Goal: Information Seeking & Learning: Learn about a topic

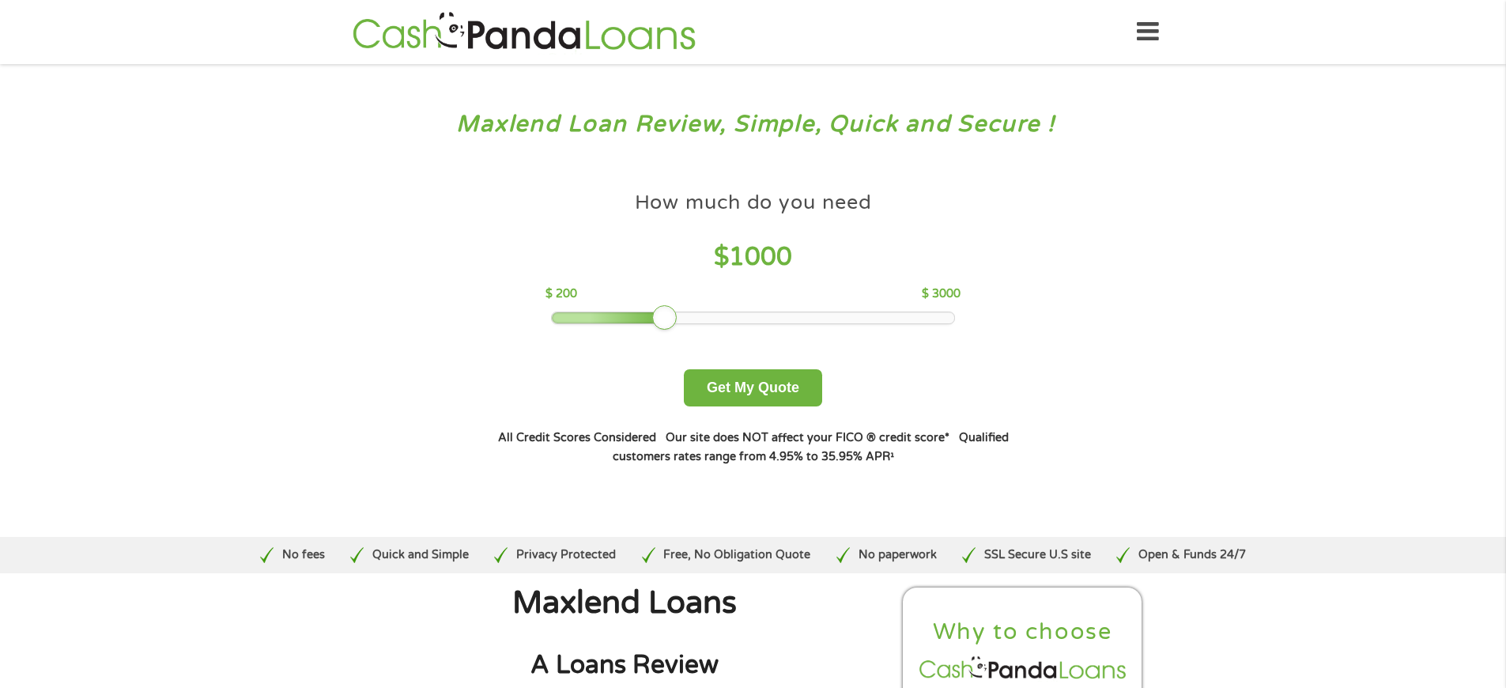
scroll to position [4299, 0]
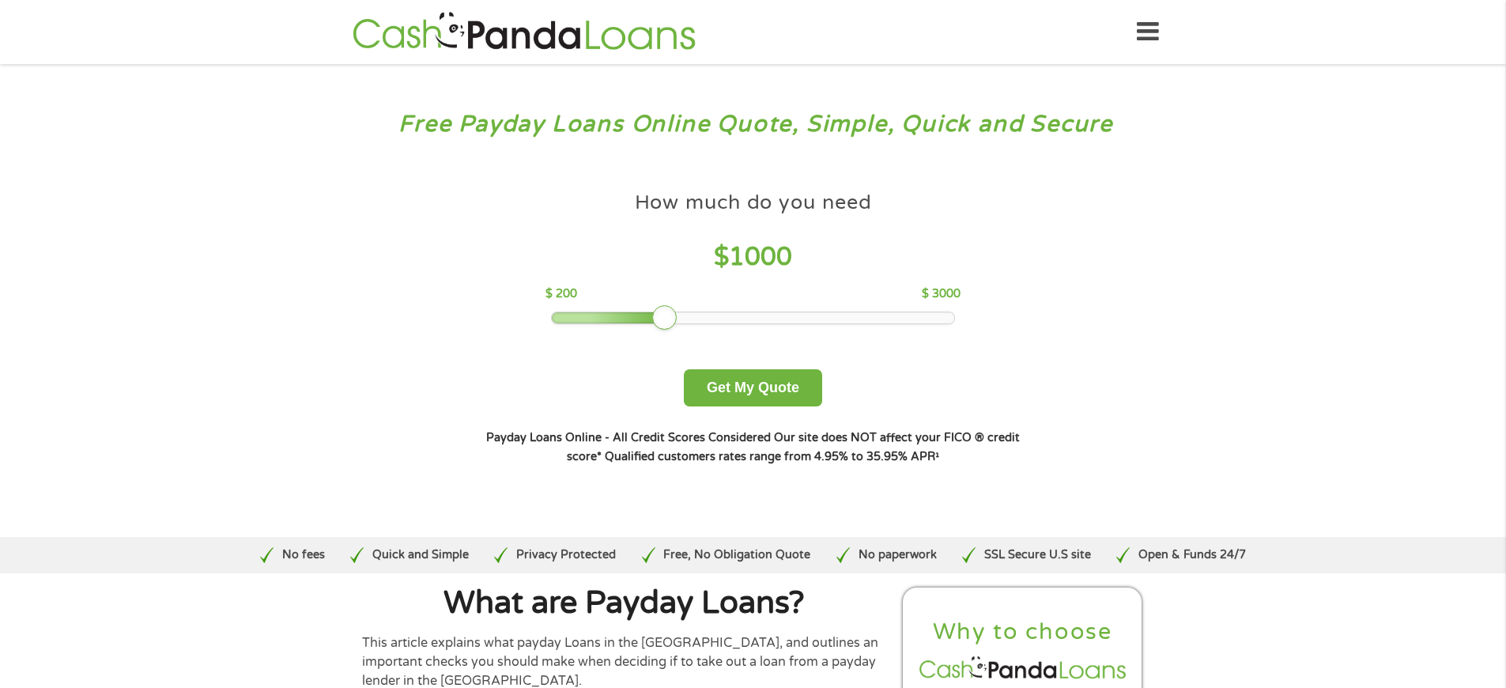
scroll to position [5180, 0]
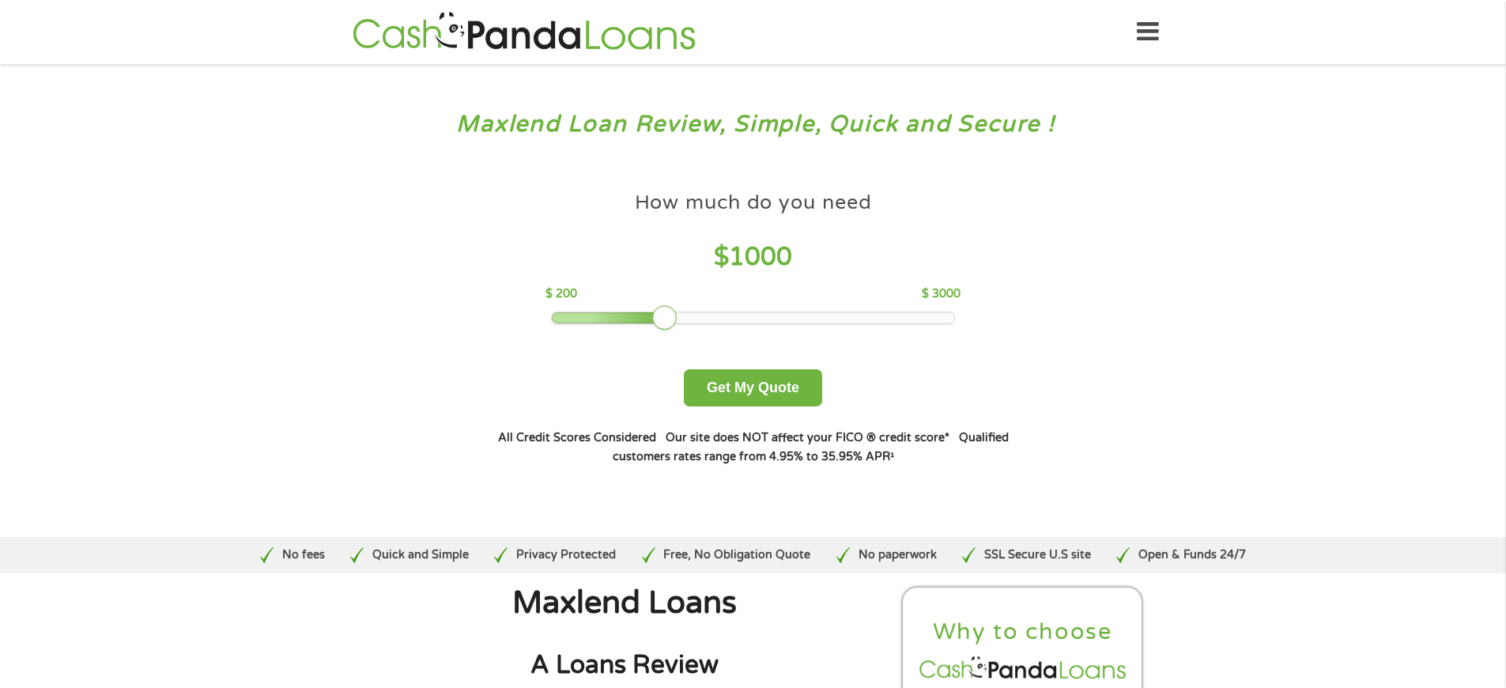
scroll to position [5479, 0]
